Goal: Task Accomplishment & Management: Use online tool/utility

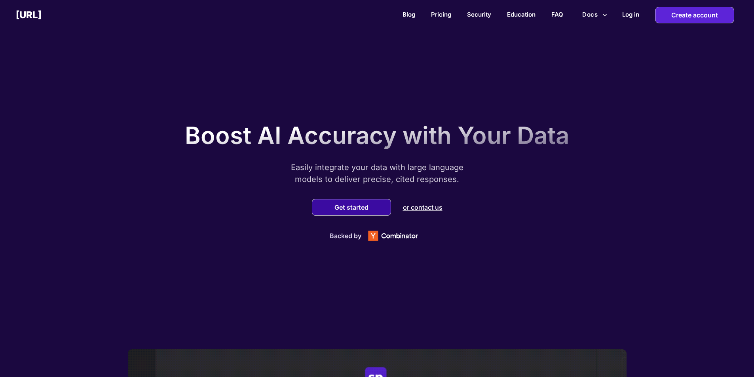
click at [349, 208] on button "Get started" at bounding box center [351, 207] width 39 height 8
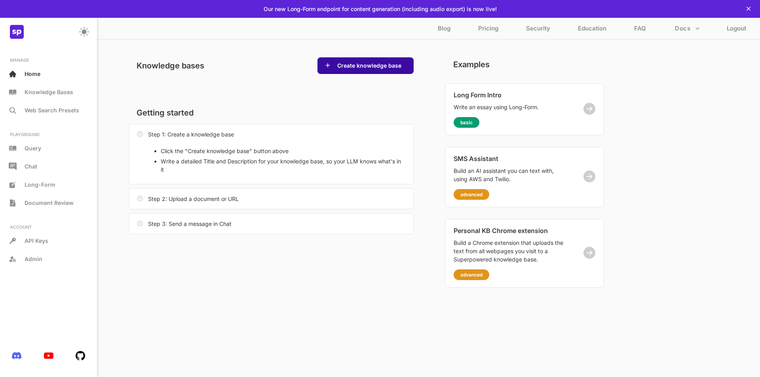
click at [356, 66] on button "Create knowledge base" at bounding box center [369, 66] width 69 height 8
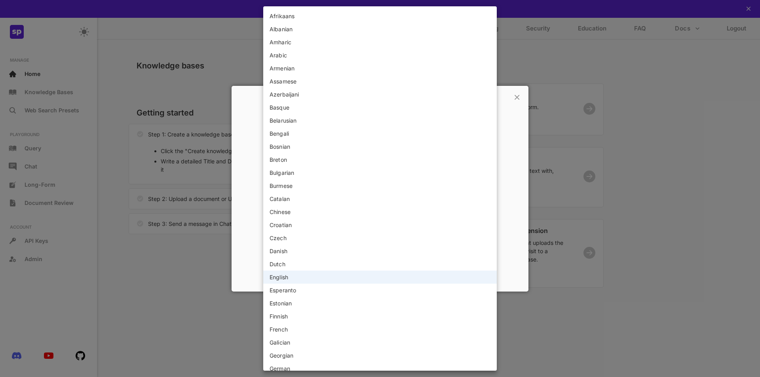
click at [486, 231] on body "This web-app is not optimized for small screens. Please use a larger screen to …" at bounding box center [380, 188] width 760 height 377
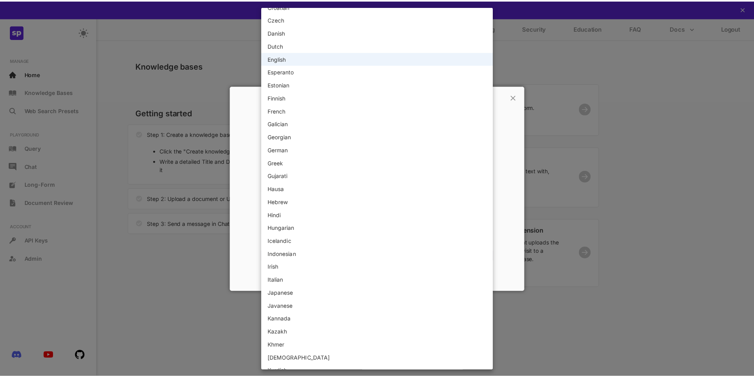
scroll to position [277, 0]
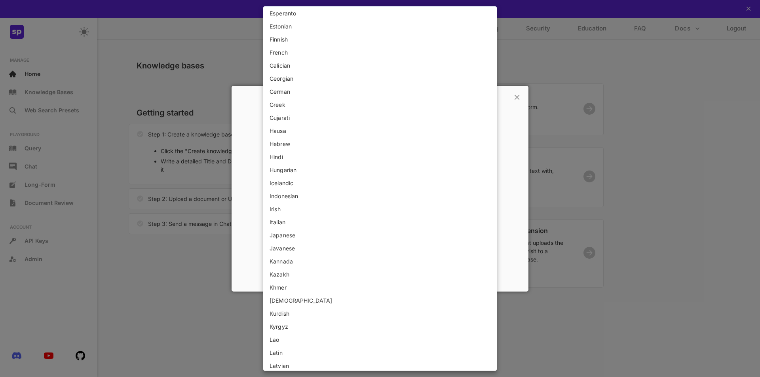
click at [282, 198] on li "Indonesian" at bounding box center [380, 196] width 234 height 13
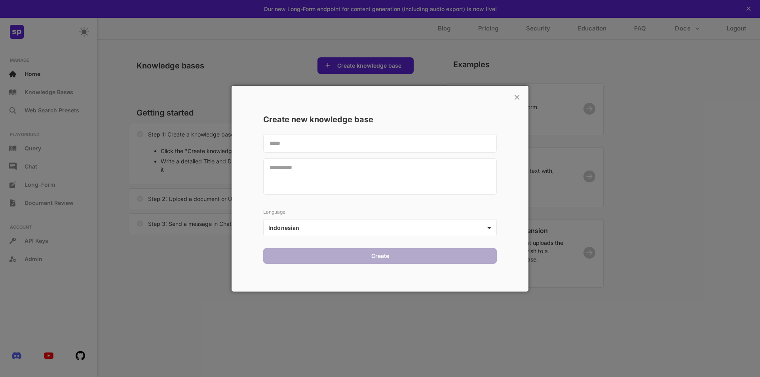
click at [275, 139] on textarea at bounding box center [380, 143] width 234 height 19
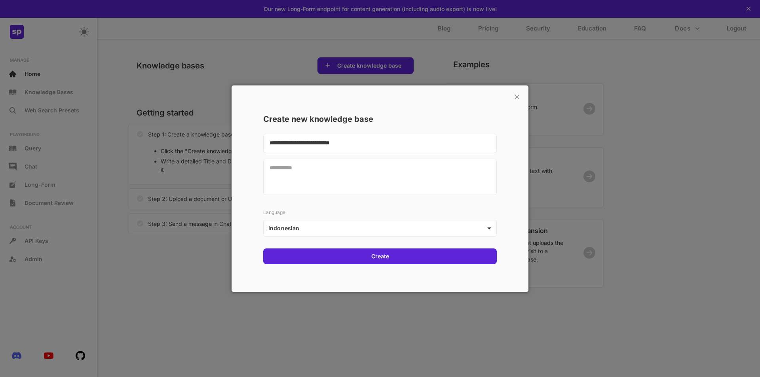
type textarea "**********"
click at [272, 168] on textarea at bounding box center [380, 176] width 234 height 36
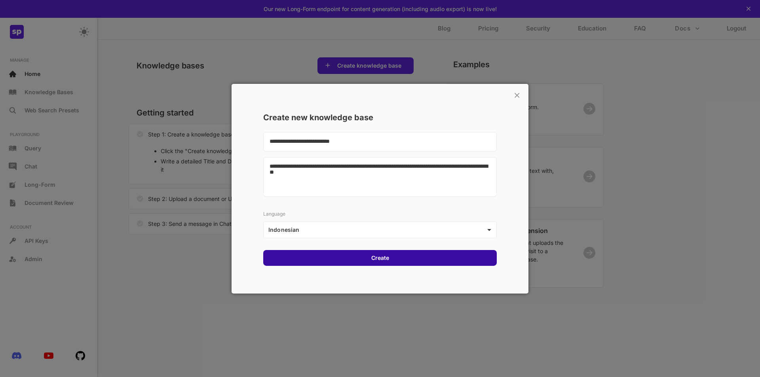
type textarea "**********"
click at [360, 261] on div "Create" at bounding box center [380, 258] width 234 height 16
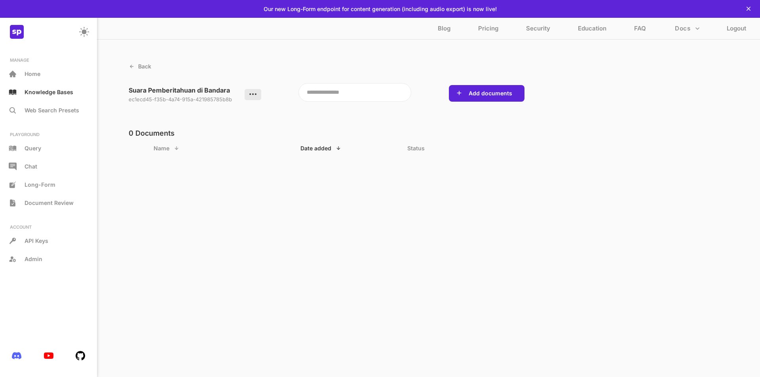
click at [255, 94] on icon at bounding box center [253, 94] width 9 height 9
click at [738, 28] on p "Logout" at bounding box center [736, 30] width 19 height 11
